Goal: Find specific page/section: Find specific page/section

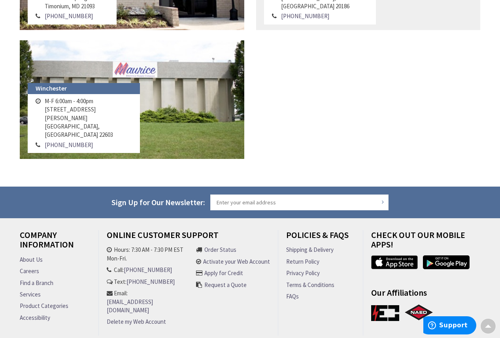
scroll to position [1059, 0]
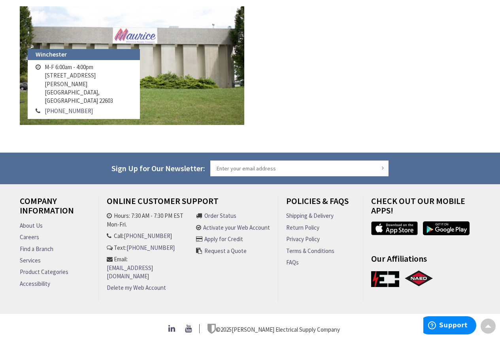
click at [36, 225] on link "About Us" at bounding box center [31, 225] width 23 height 8
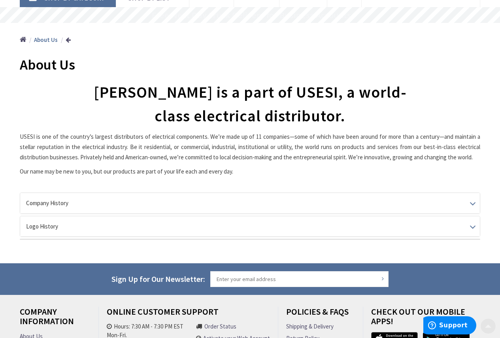
scroll to position [119, 0]
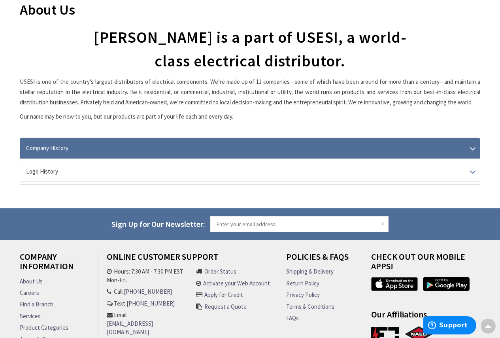
click at [468, 144] on link "Company History" at bounding box center [250, 148] width 460 height 20
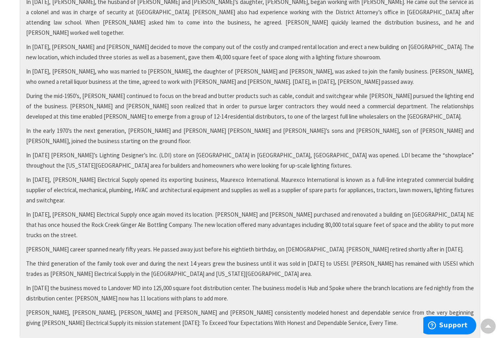
scroll to position [277, 0]
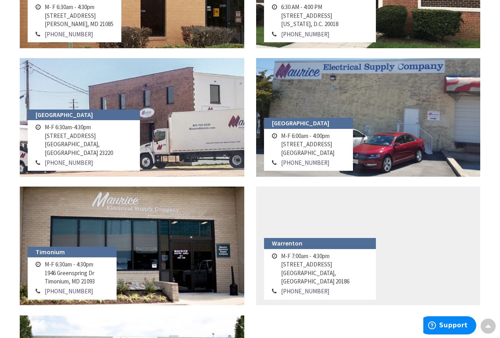
scroll to position [751, 0]
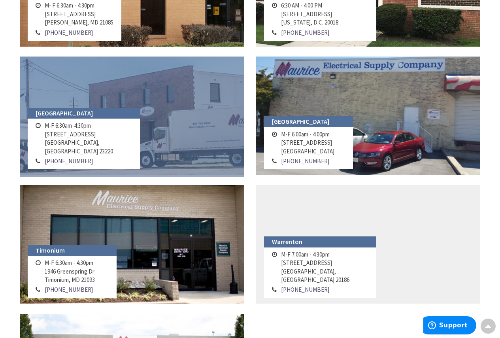
click at [168, 117] on link at bounding box center [132, 116] width 225 height 119
click at [169, 117] on link at bounding box center [132, 116] width 225 height 119
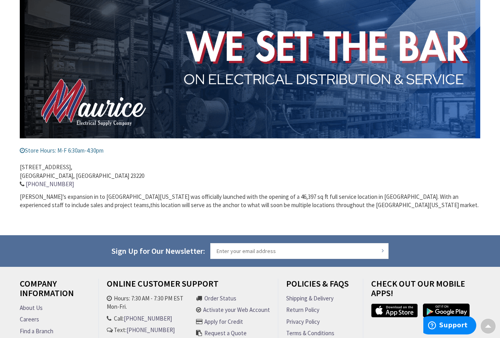
scroll to position [41, 0]
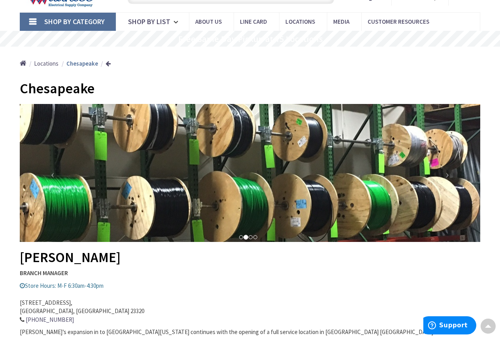
scroll to position [40, 0]
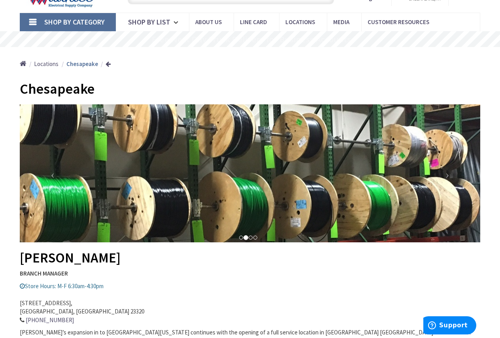
click at [250, 236] on li at bounding box center [251, 238] width 4 height 4
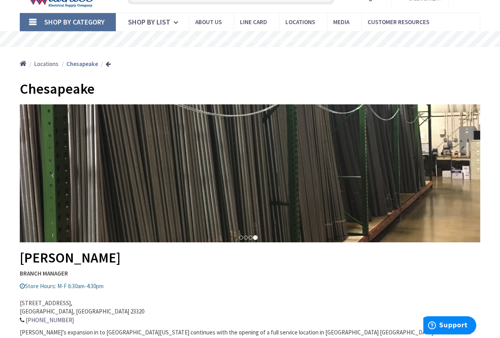
click at [251, 236] on li at bounding box center [251, 238] width 4 height 4
click at [239, 239] on ol at bounding box center [248, 238] width 47 height 8
click at [212, 178] on img at bounding box center [250, 173] width 461 height 138
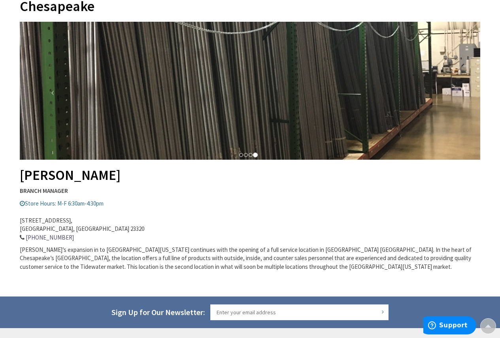
scroll to position [119, 0]
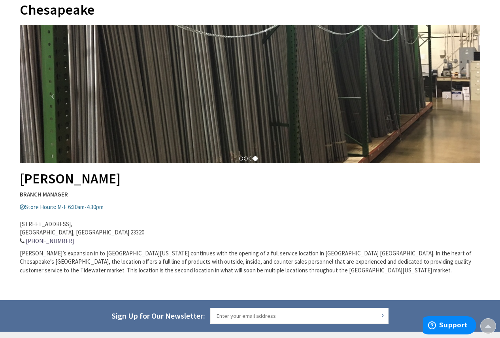
click at [252, 159] on li at bounding box center [251, 159] width 4 height 4
click at [246, 159] on li at bounding box center [246, 159] width 4 height 4
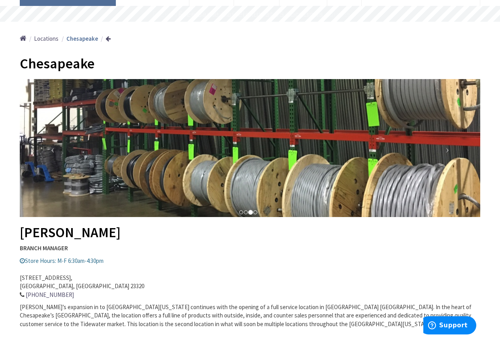
scroll to position [79, 0]
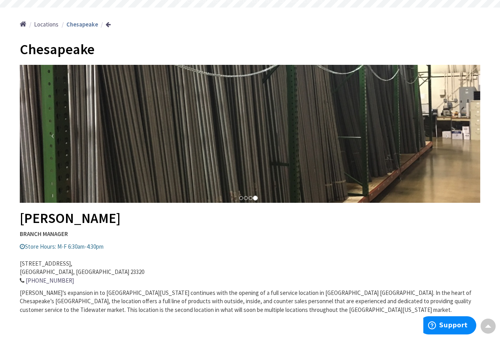
click at [245, 197] on li at bounding box center [246, 198] width 4 height 4
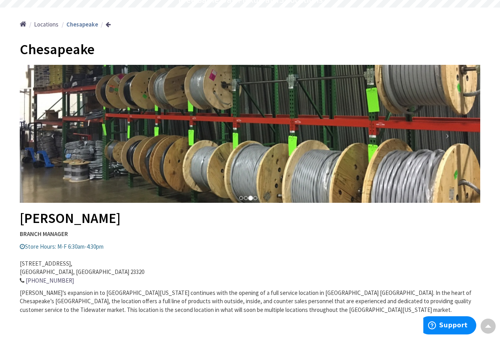
click at [240, 197] on li at bounding box center [241, 198] width 4 height 4
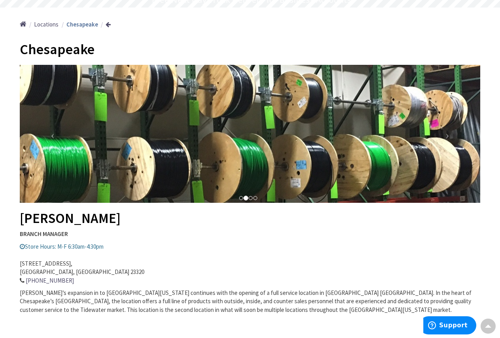
click at [241, 198] on li at bounding box center [241, 198] width 4 height 4
click at [242, 198] on li at bounding box center [241, 198] width 4 height 4
click at [249, 199] on li at bounding box center [251, 198] width 4 height 4
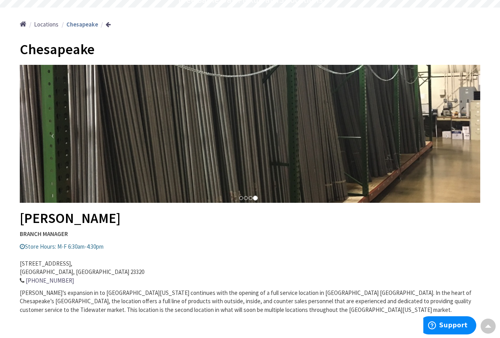
click at [249, 199] on li at bounding box center [251, 198] width 4 height 4
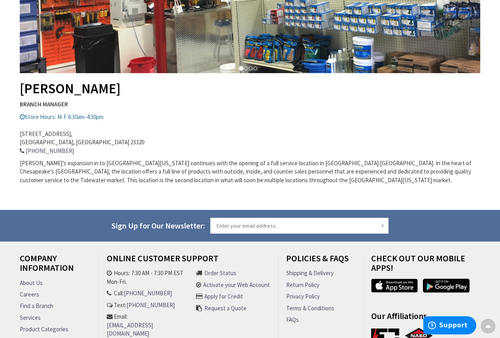
scroll to position [108, 0]
